Goal: Task Accomplishment & Management: Manage account settings

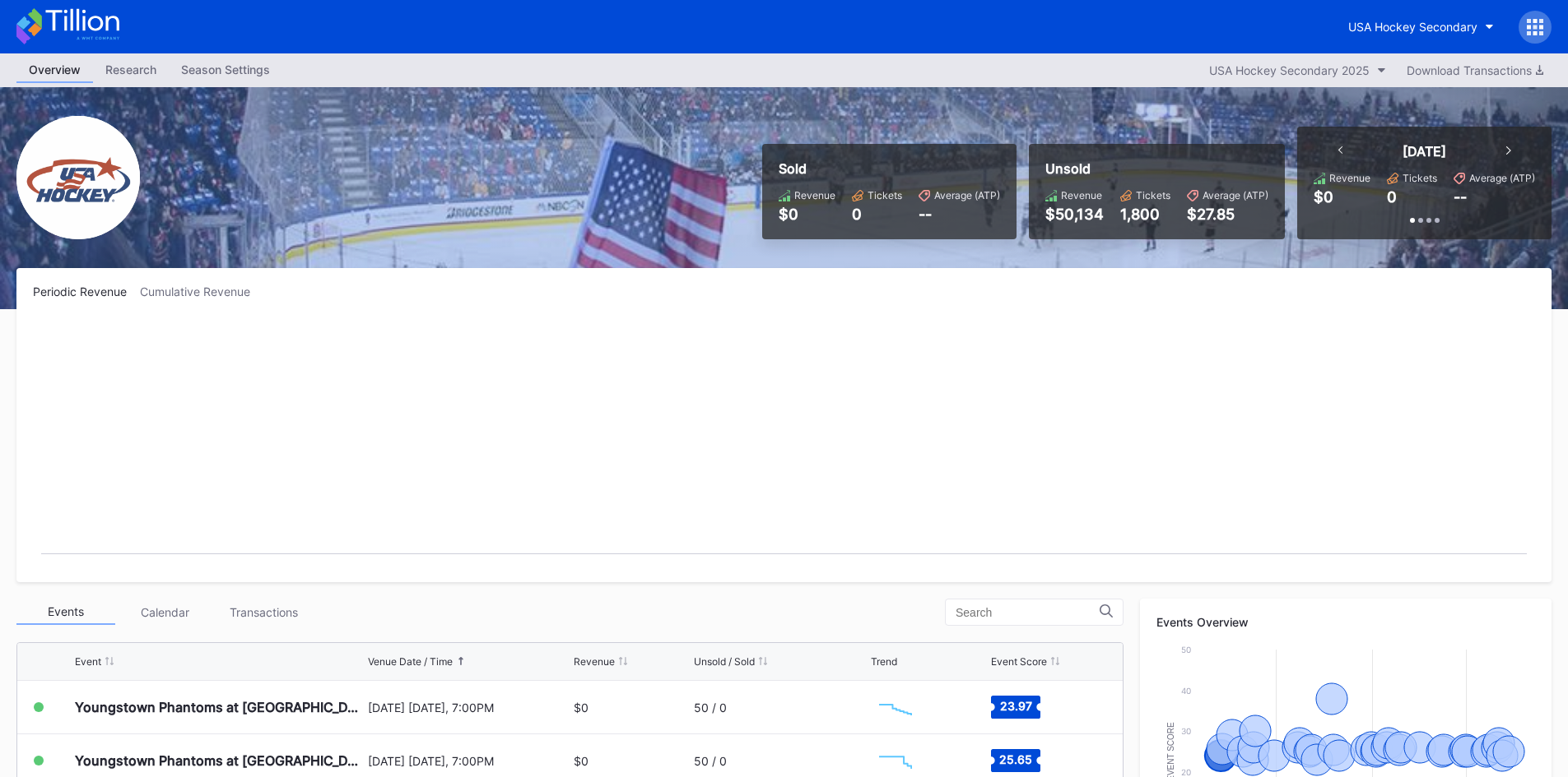
click at [211, 74] on div "Season Settings" at bounding box center [225, 68] width 113 height 23
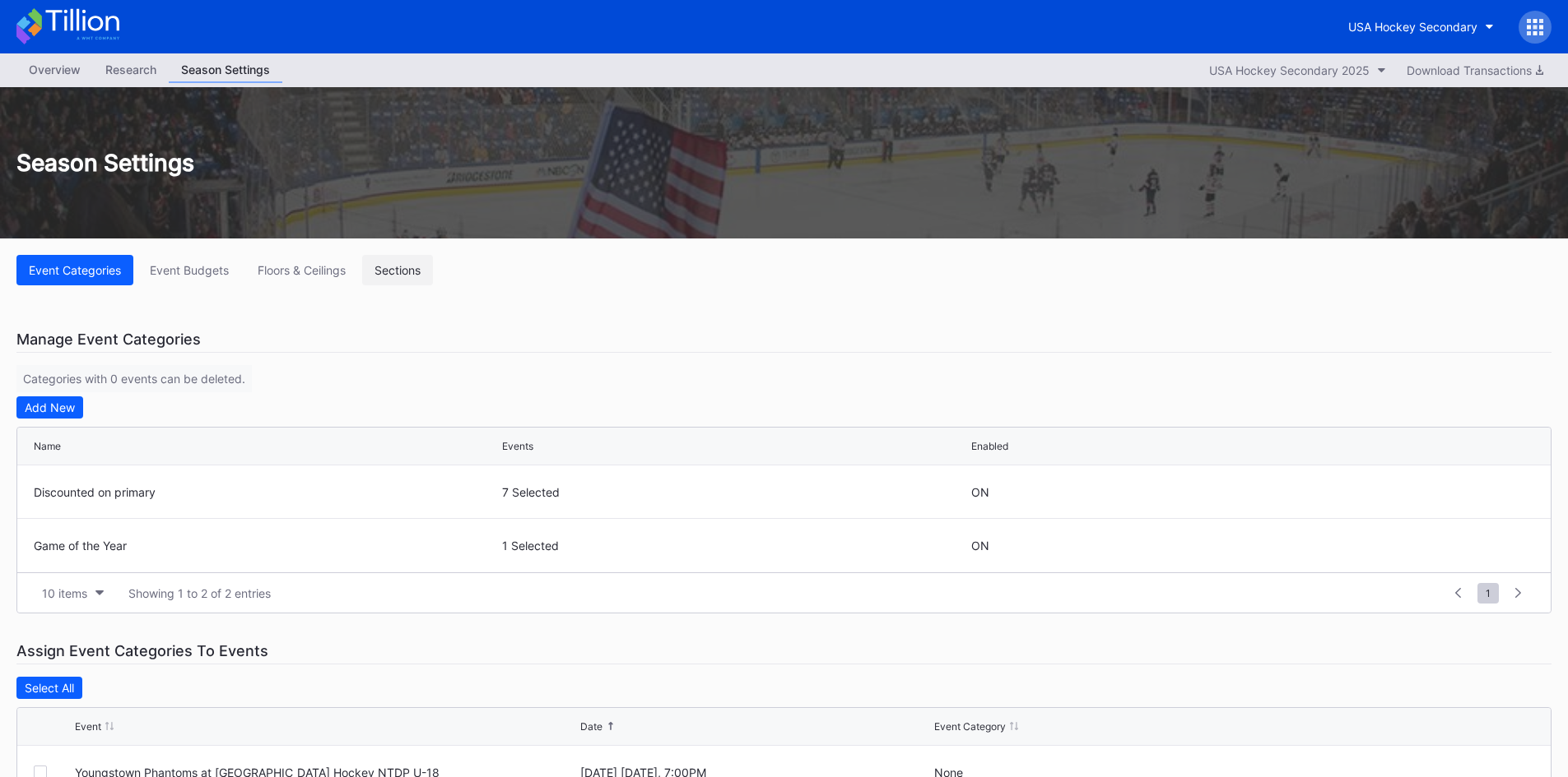
click at [386, 275] on div "Sections" at bounding box center [397, 270] width 46 height 14
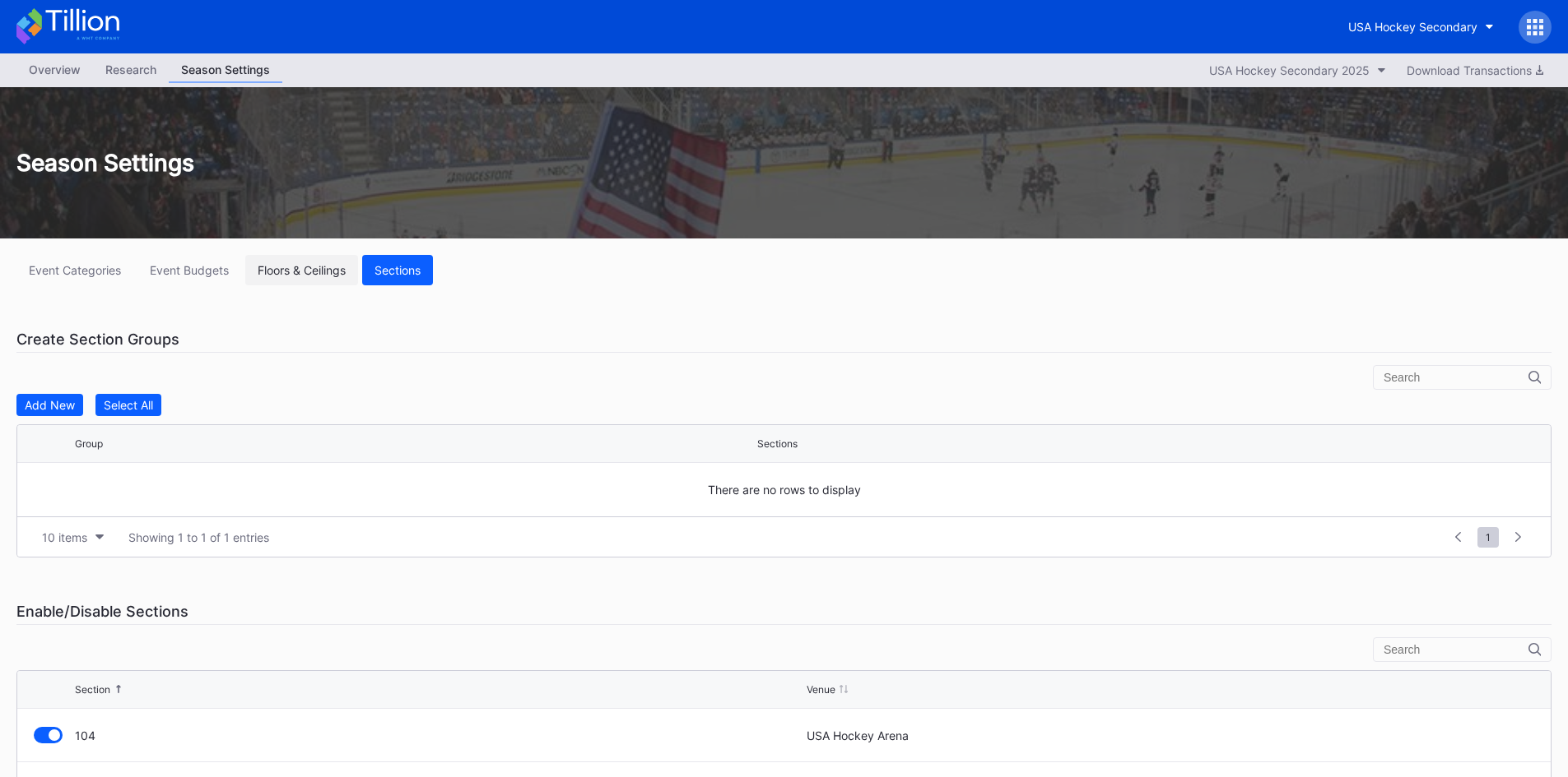
click at [307, 273] on div "Floors & Ceilings" at bounding box center [302, 270] width 88 height 14
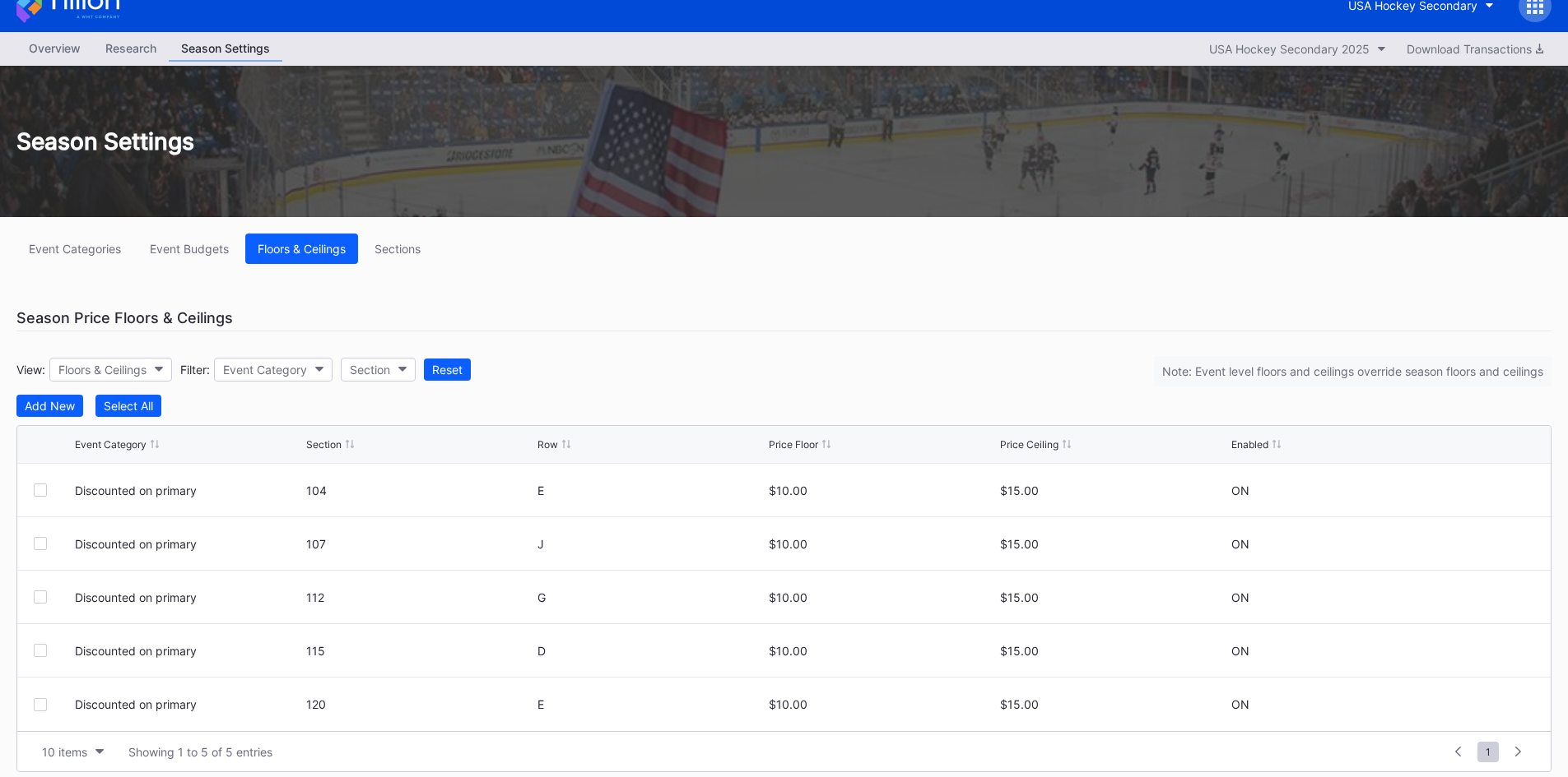
scroll to position [33, 0]
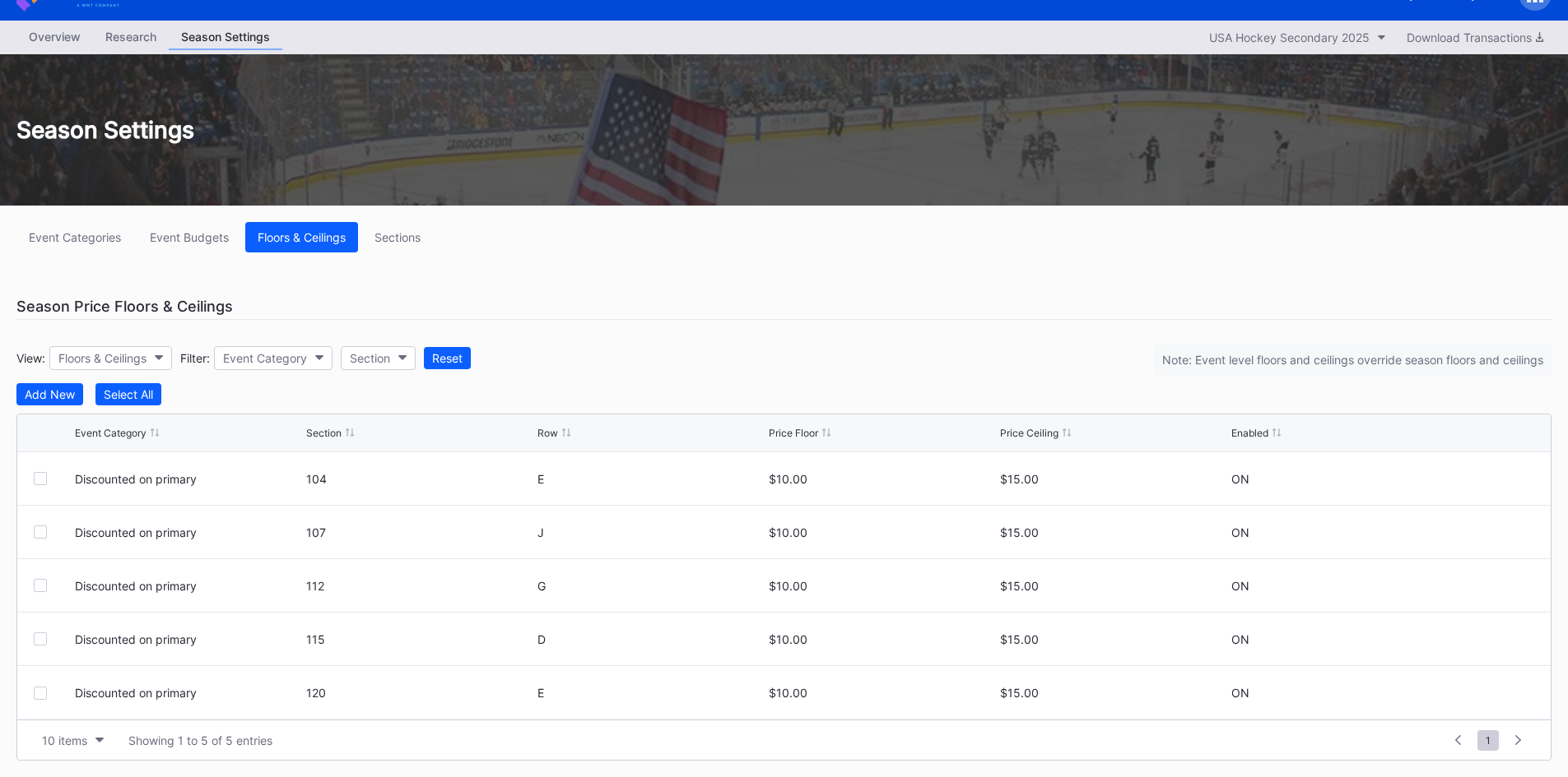
click at [51, 42] on div "Overview" at bounding box center [55, 36] width 77 height 23
